Goal: Information Seeking & Learning: Learn about a topic

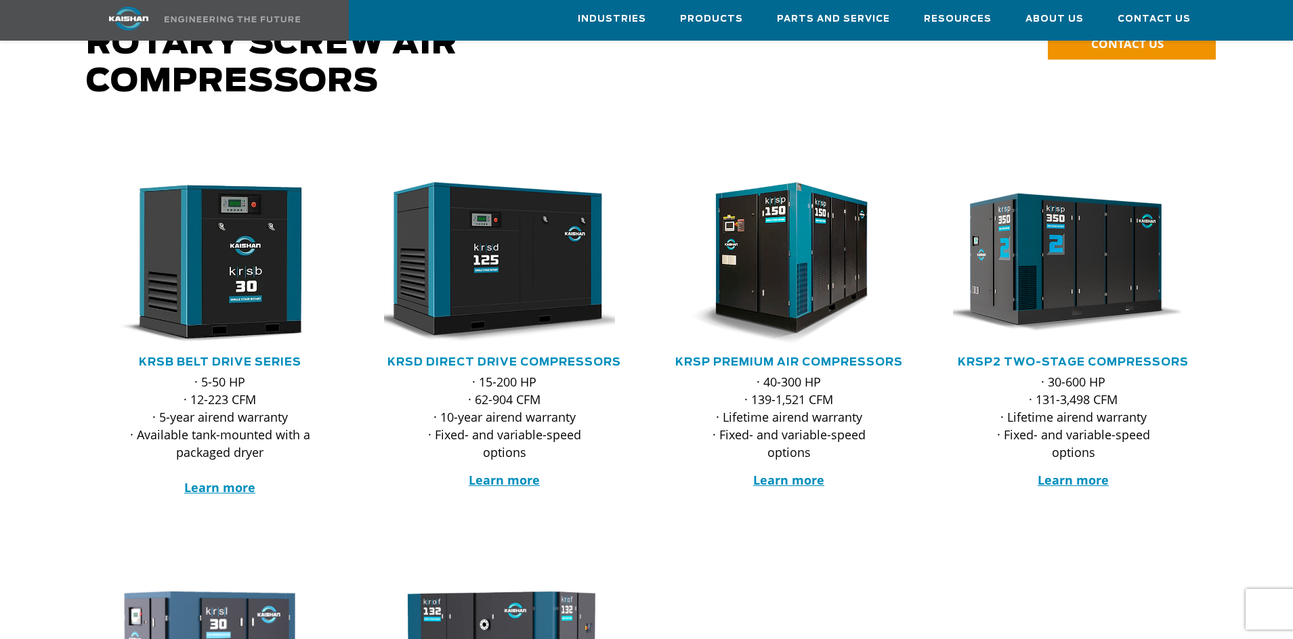
scroll to position [203, 0]
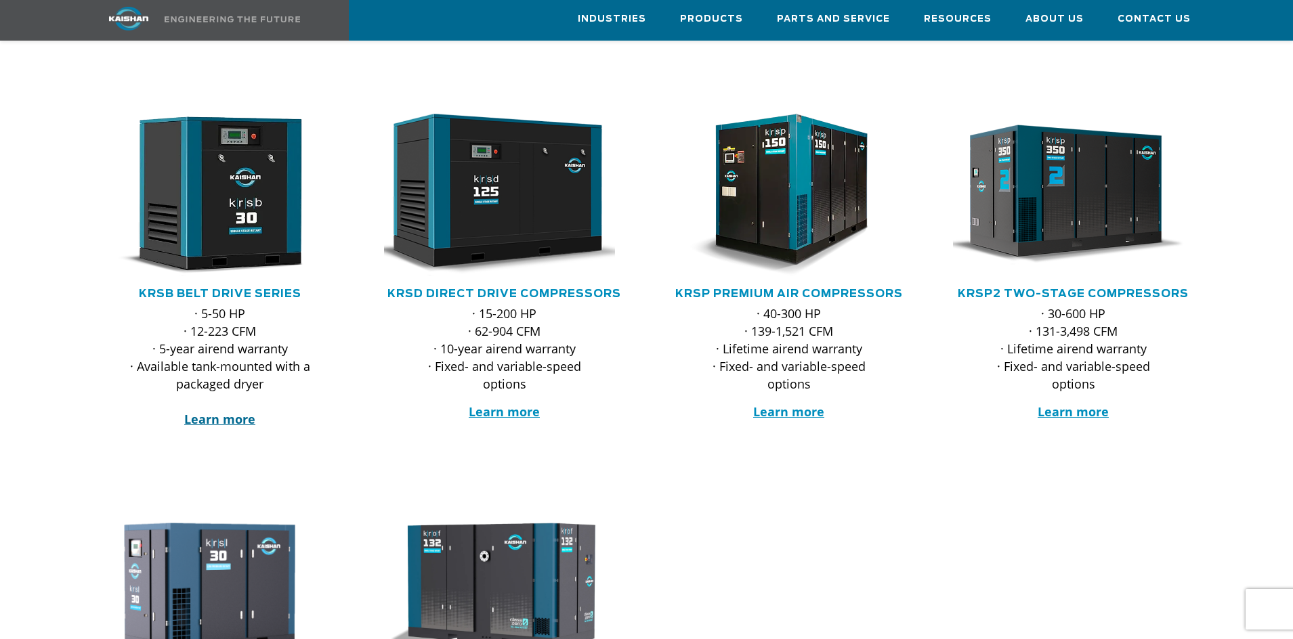
click at [225, 411] on strong "Learn more" at bounding box center [219, 419] width 71 height 16
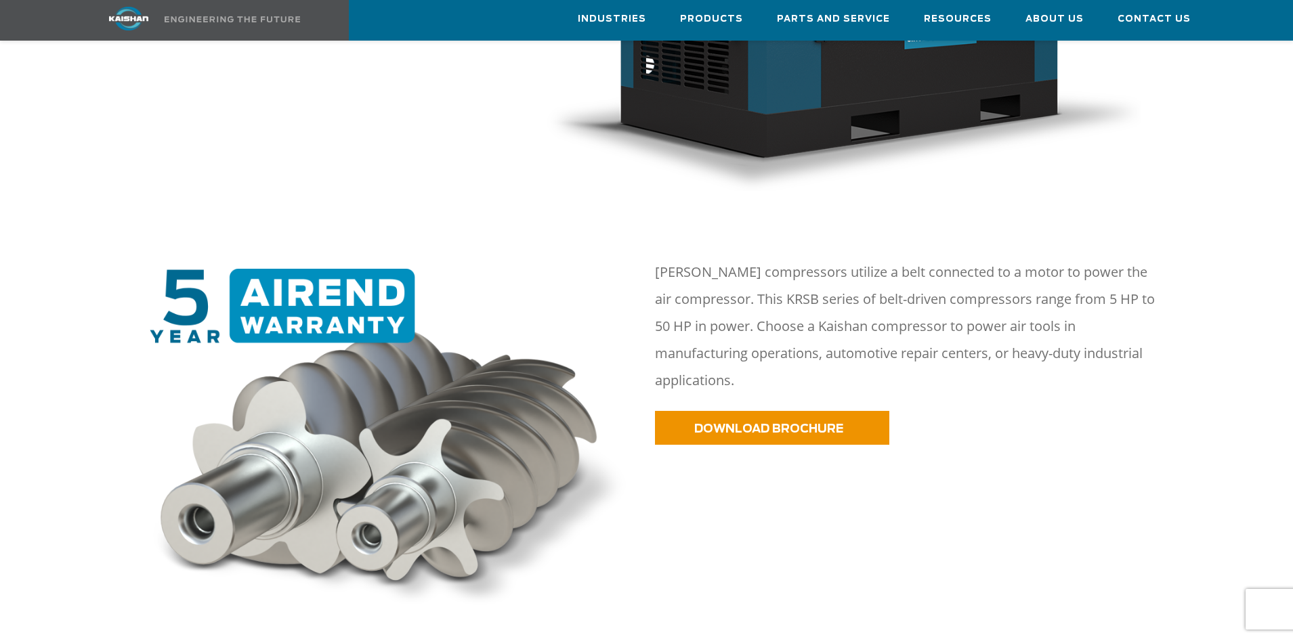
scroll to position [542, 0]
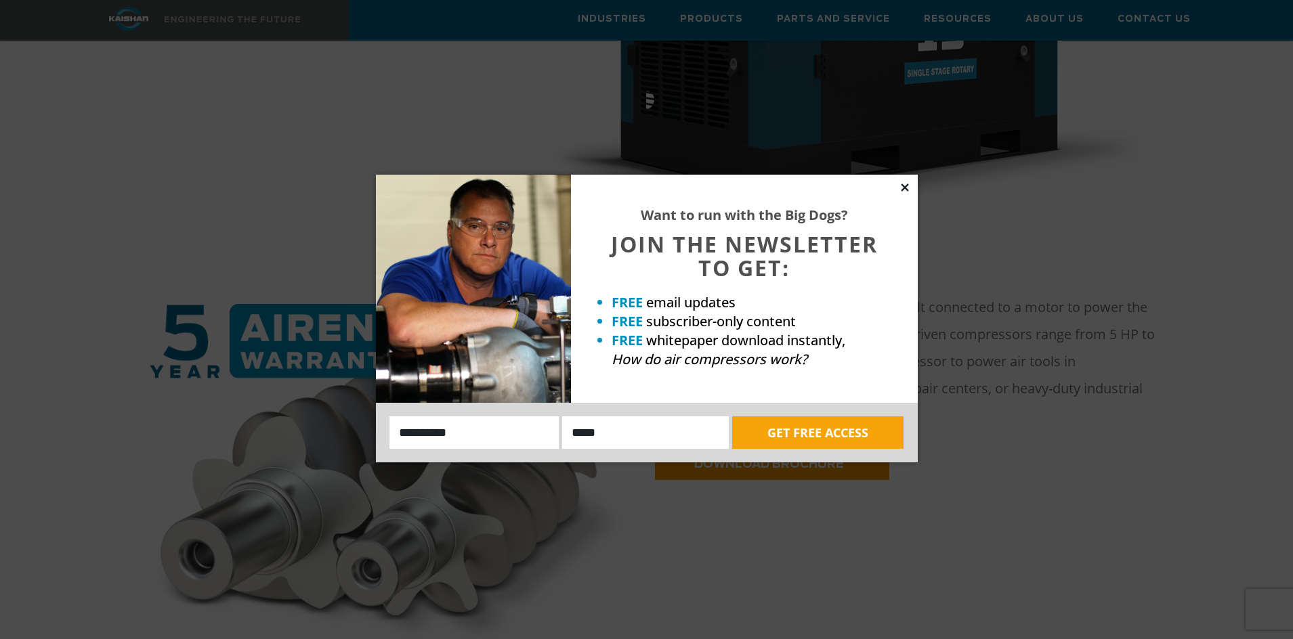
click at [905, 185] on icon at bounding box center [905, 187] width 12 height 12
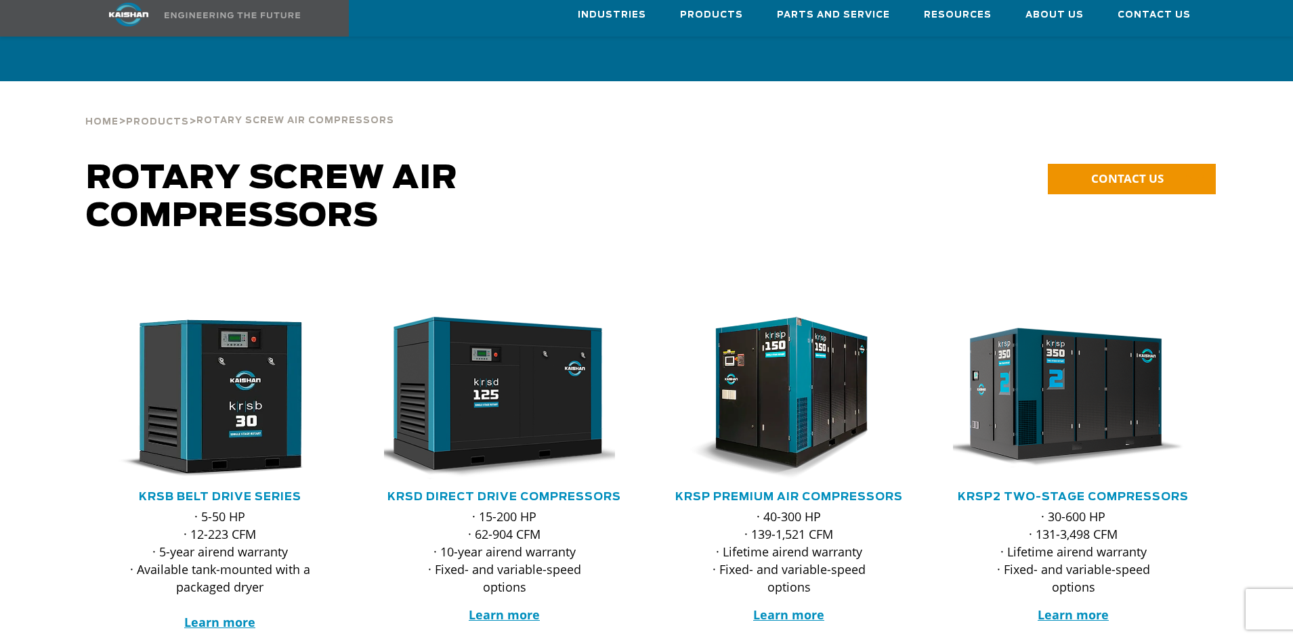
scroll to position [203, 0]
